Goal: Navigation & Orientation: Find specific page/section

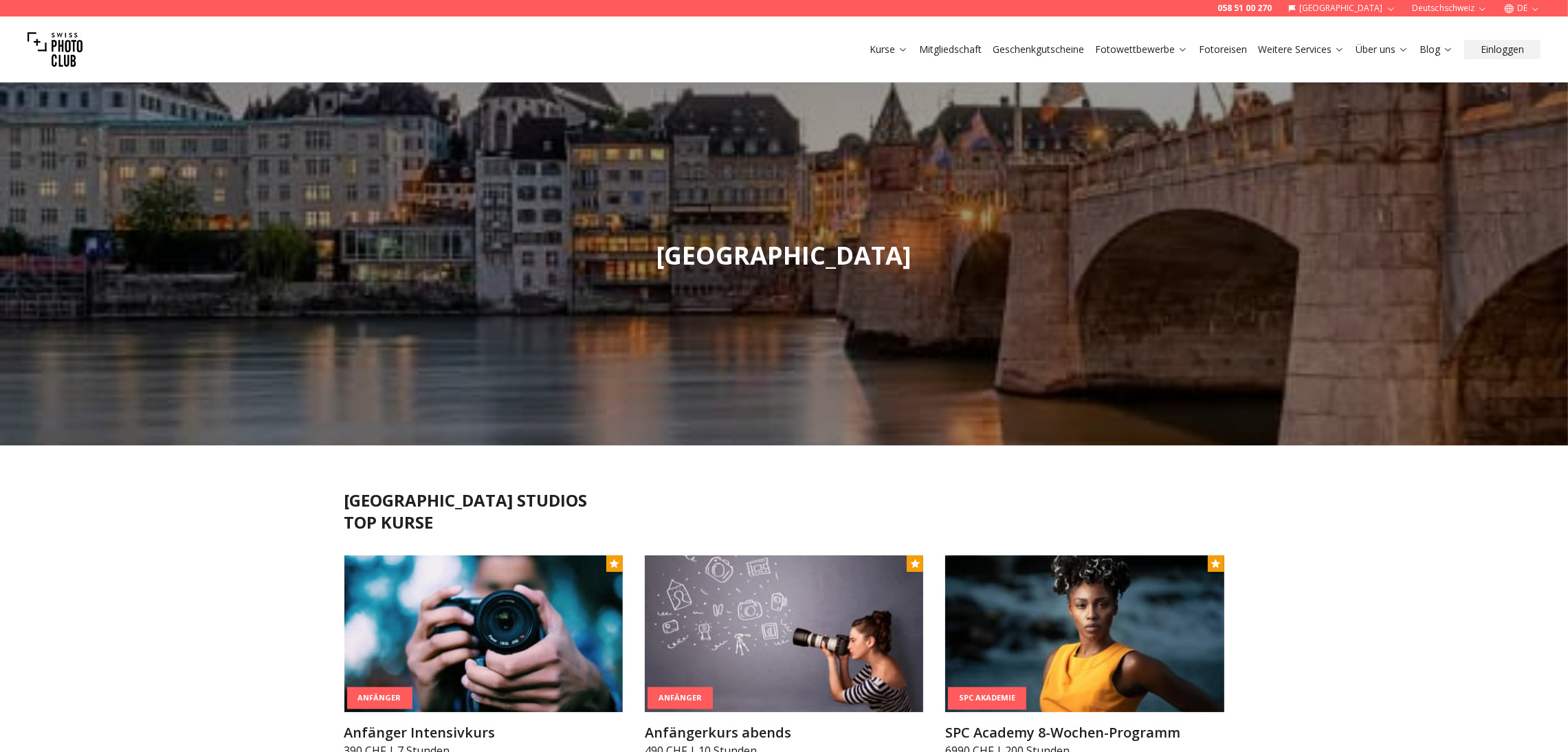
click at [1530, 8] on icon "button" at bounding box center [1536, 9] width 10 height 10
click at [1529, 25] on link "fr" at bounding box center [1523, 30] width 28 height 17
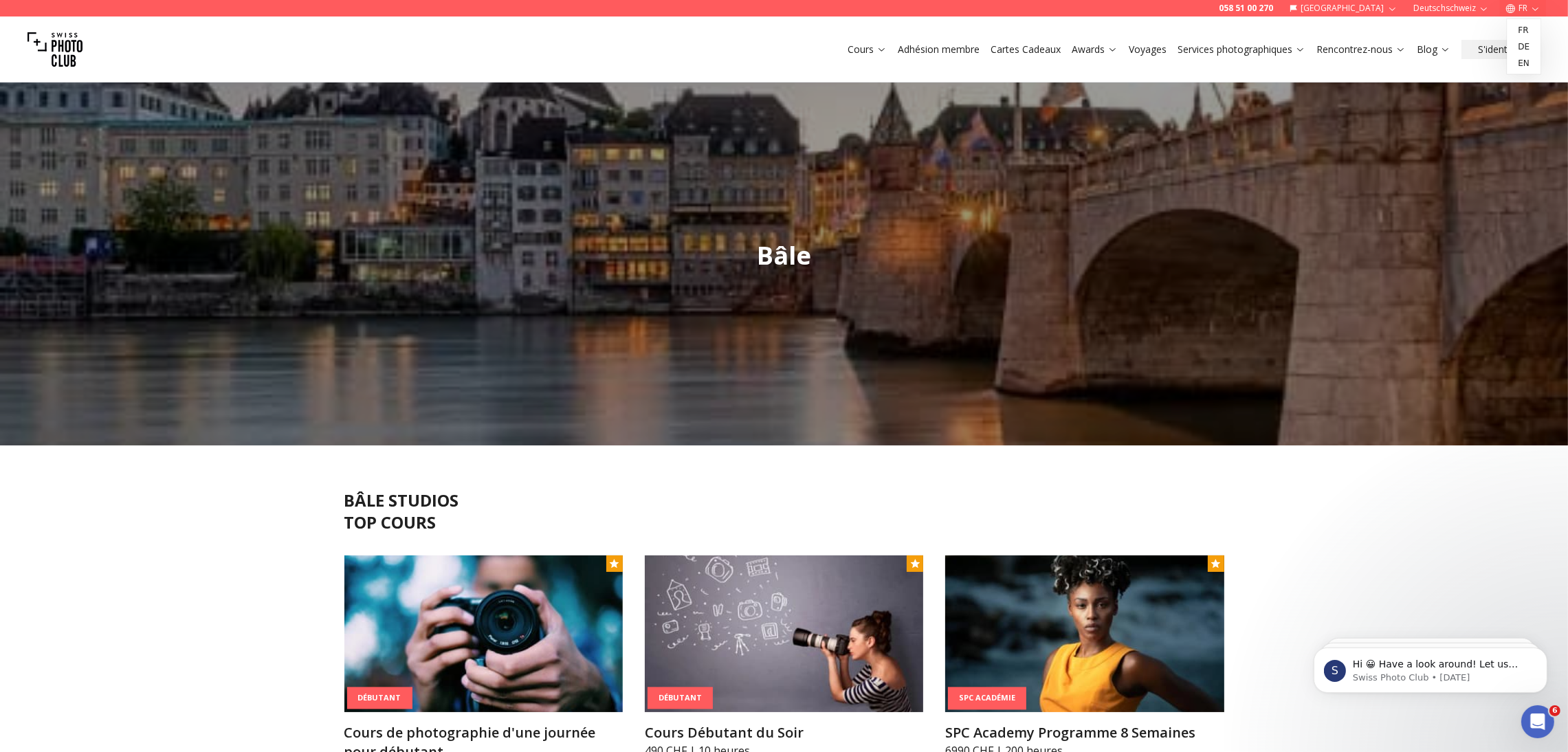
click at [1521, 8] on button "FR" at bounding box center [1523, 8] width 46 height 17
click at [1527, 64] on link "en" at bounding box center [1523, 63] width 28 height 17
